Goal: Transaction & Acquisition: Subscribe to service/newsletter

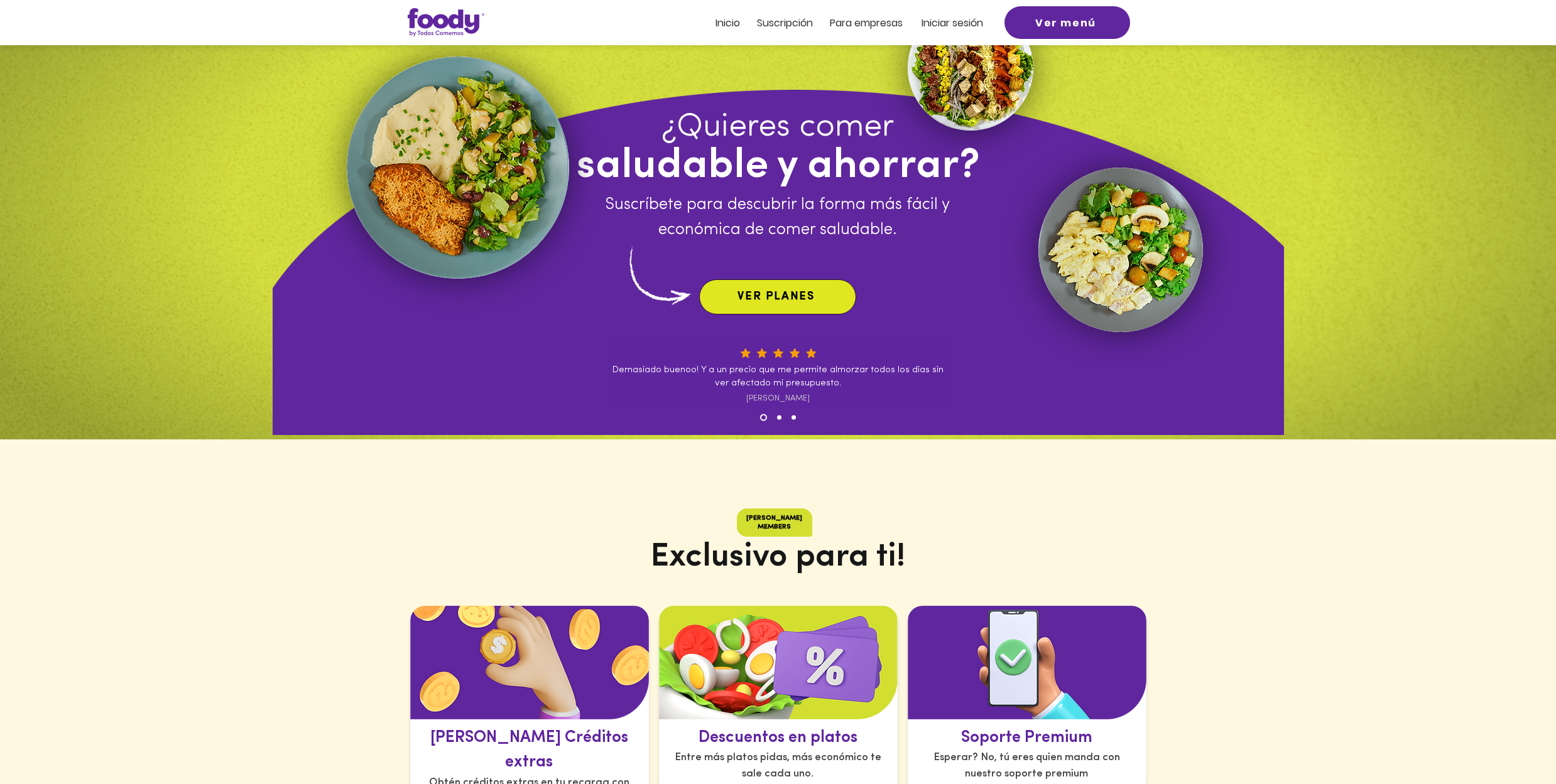
click at [770, 299] on span "VER PLANES" at bounding box center [776, 297] width 77 height 11
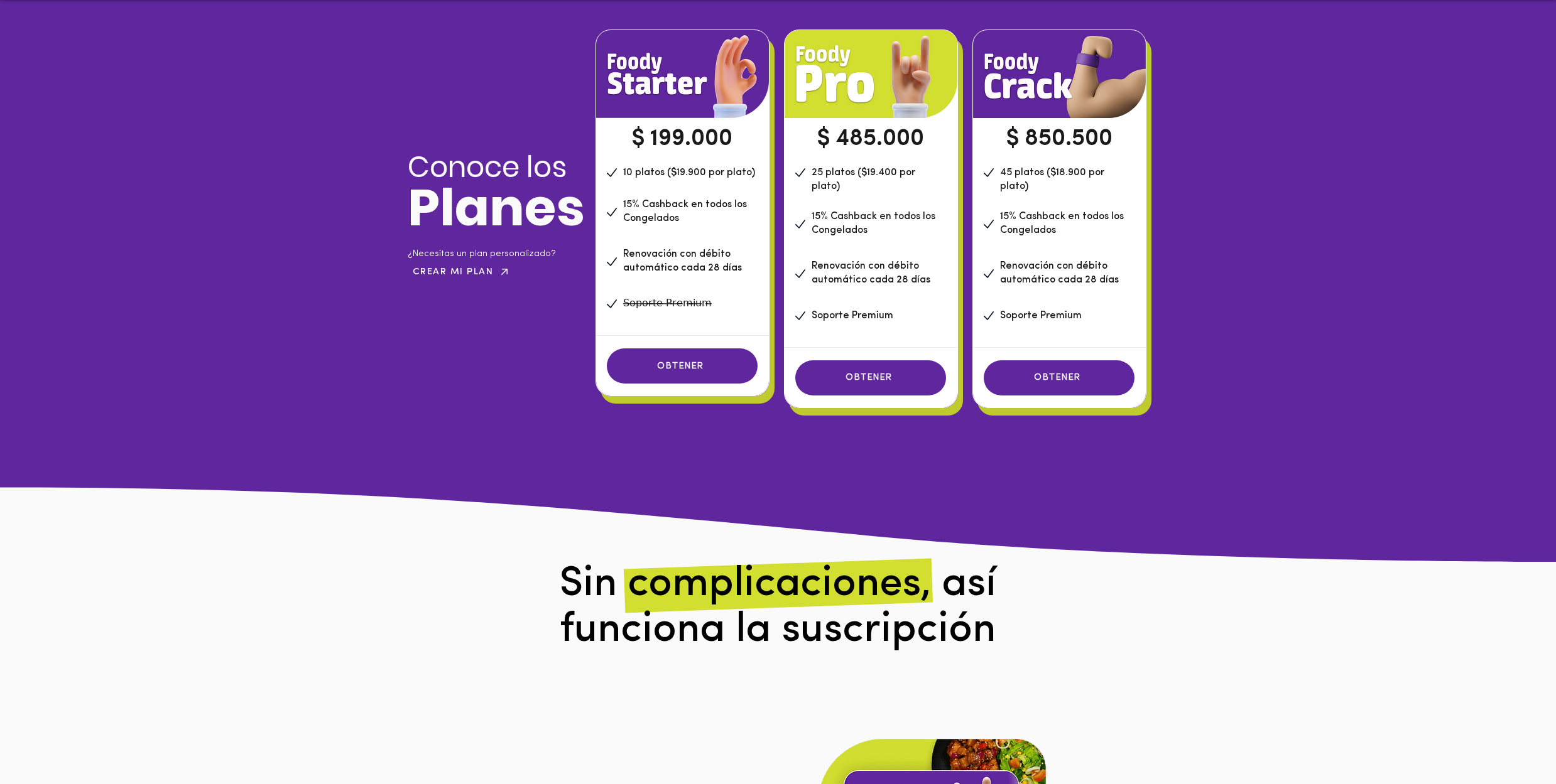
scroll to position [925, 0]
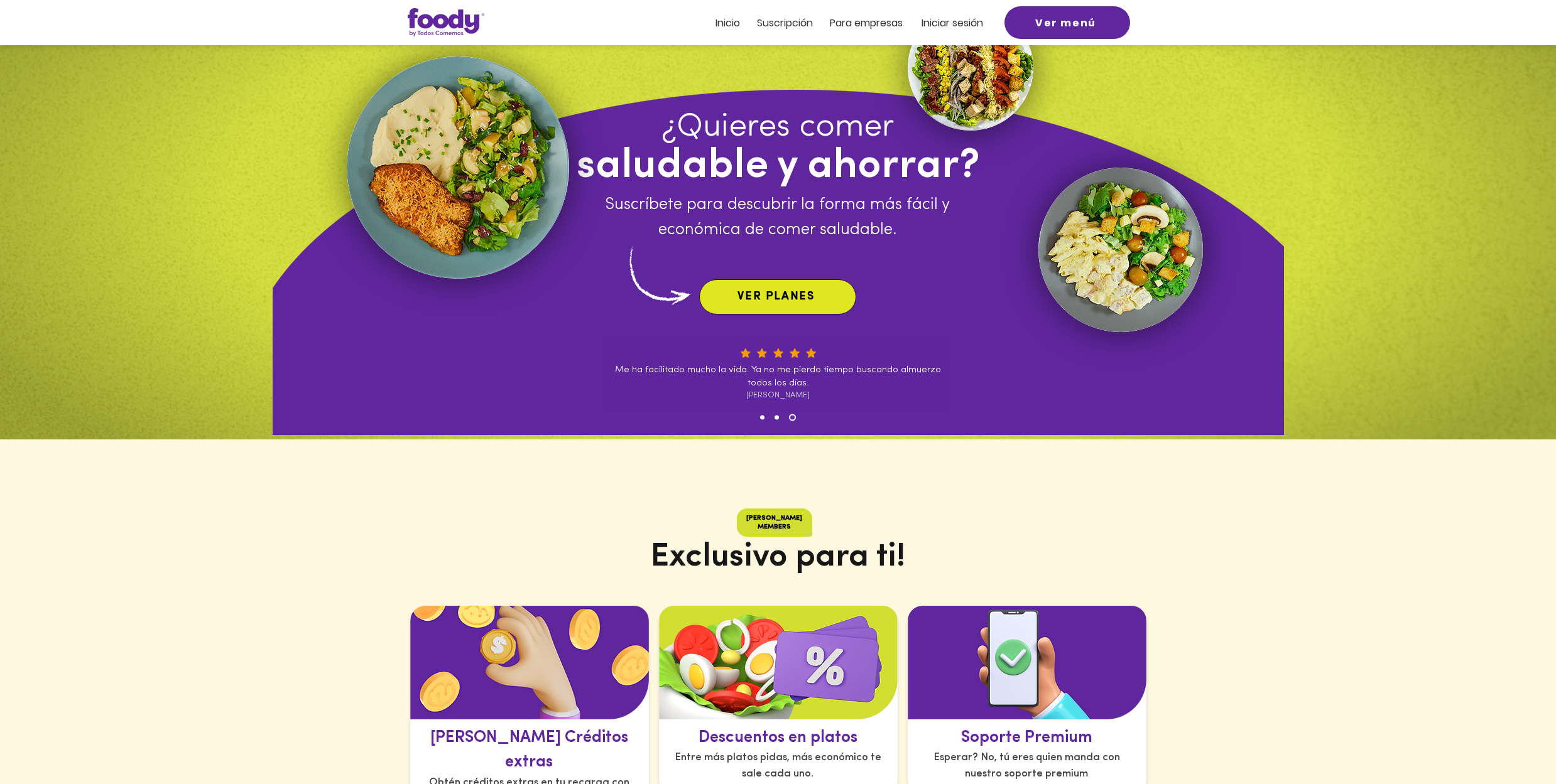
click at [780, 298] on span "VER PLANES" at bounding box center [776, 297] width 77 height 11
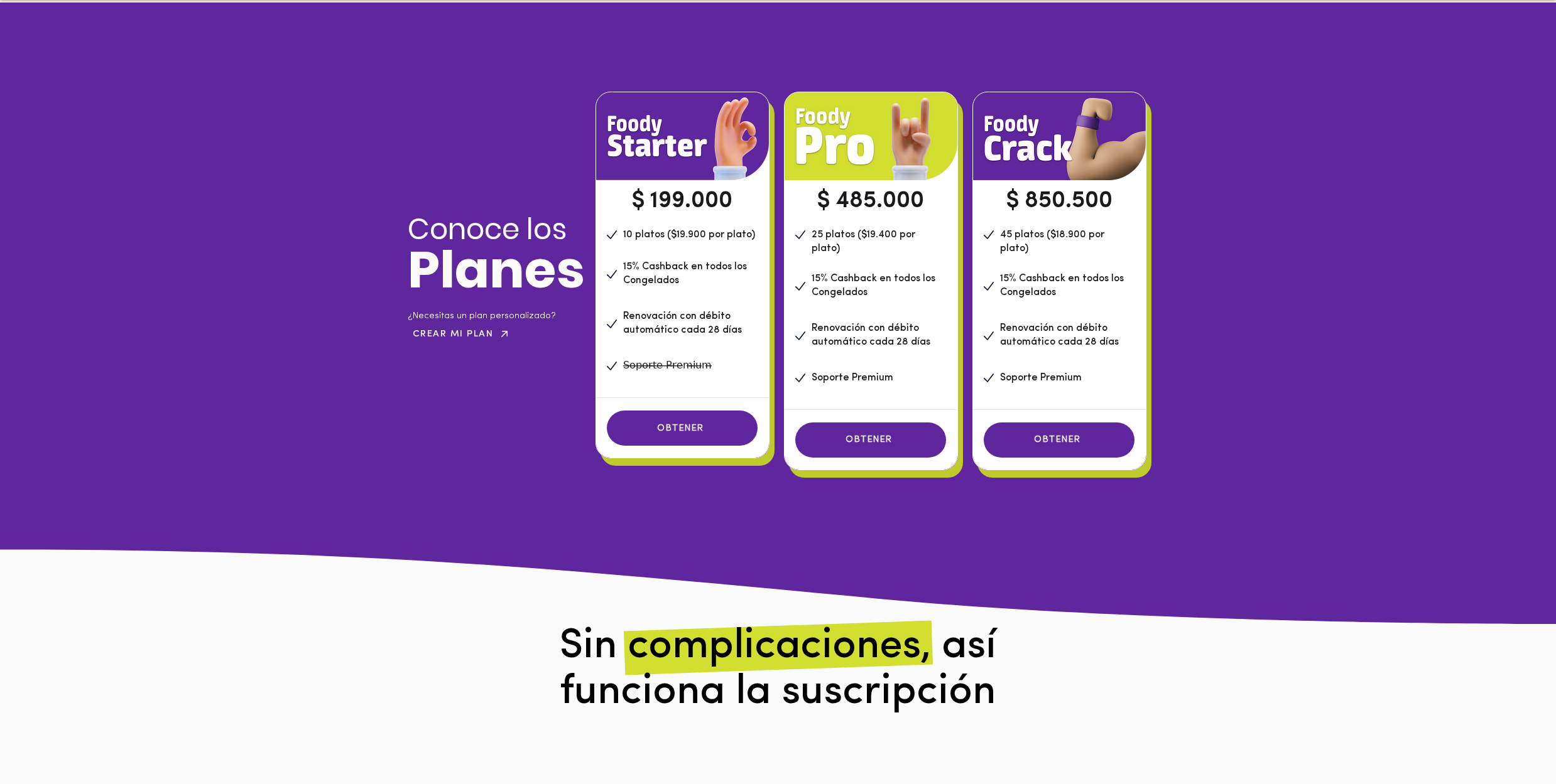
scroll to position [860, 0]
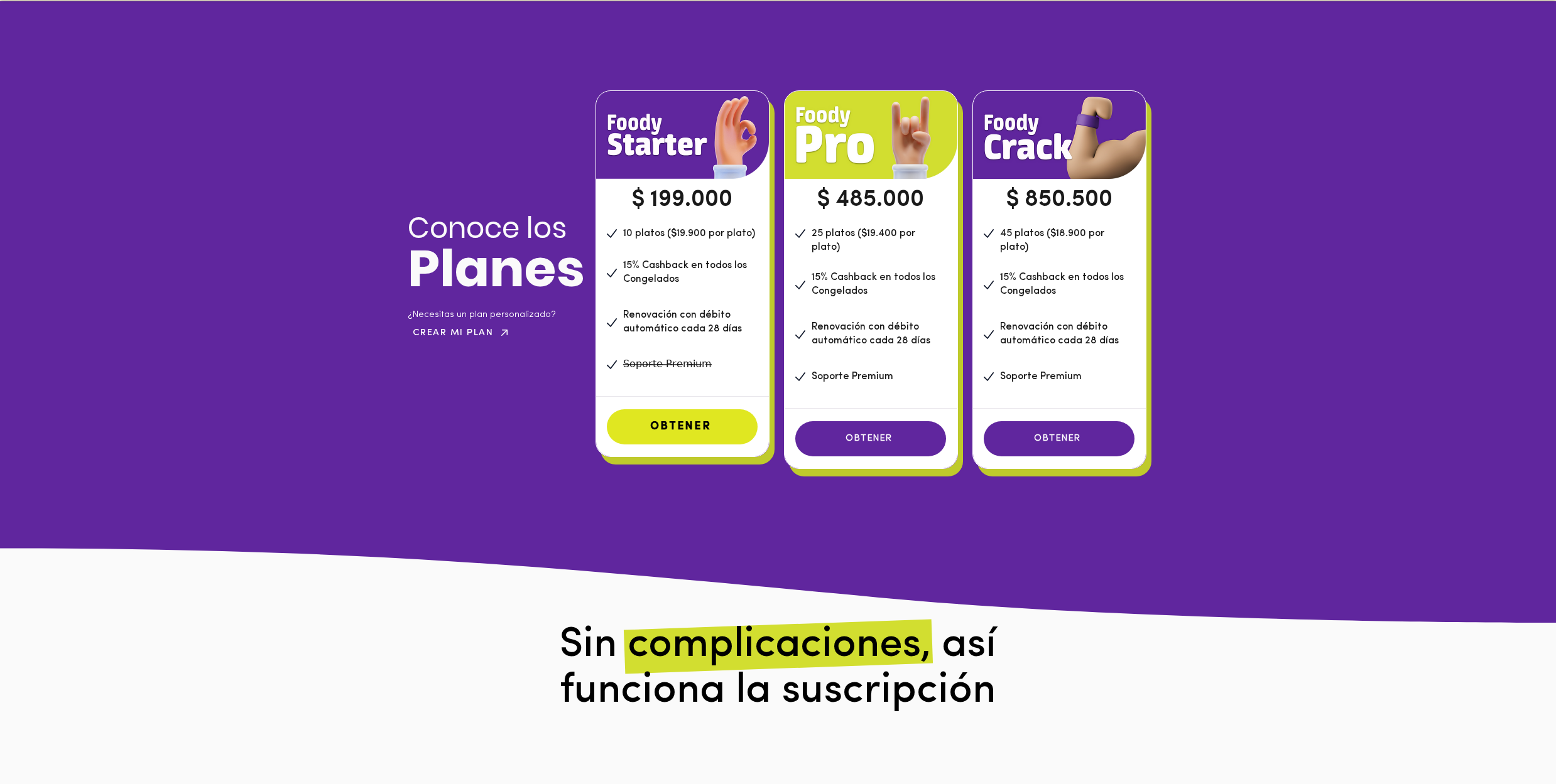
click at [677, 424] on span "OBTENER" at bounding box center [681, 427] width 61 height 11
